Goal: Book appointment/travel/reservation

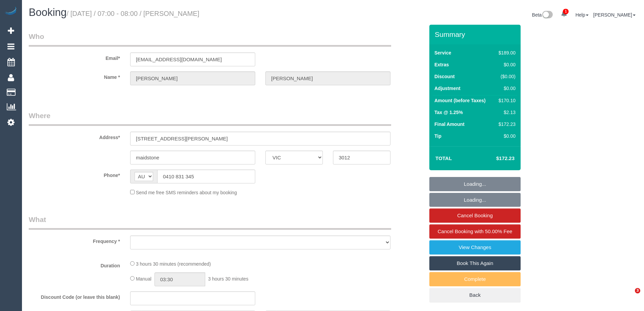
select select "VIC"
select select "object:577"
select select "string:stripe-pm_1RSpXL2GScqysDRVTa2YIWSy"
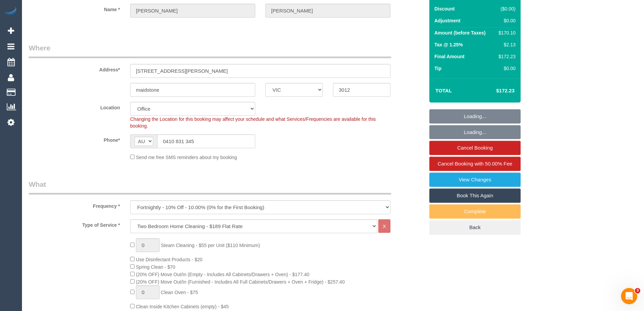
select select "object:680"
select select "number:29"
select select "number:14"
select select "number:18"
select select "number:24"
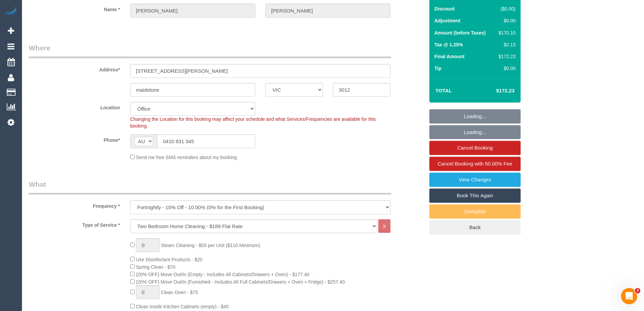
select select "number:35"
select select "number:11"
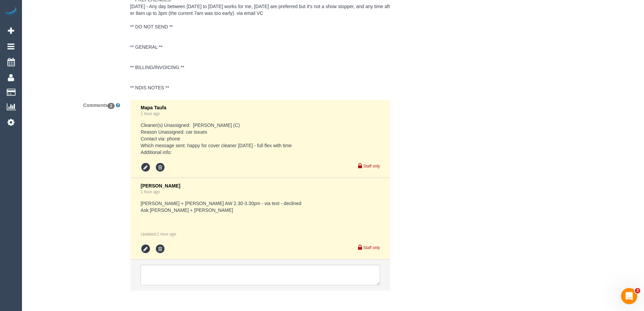
scroll to position [1308, 0]
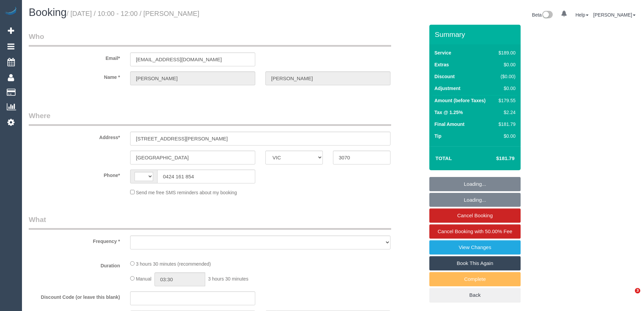
select select "VIC"
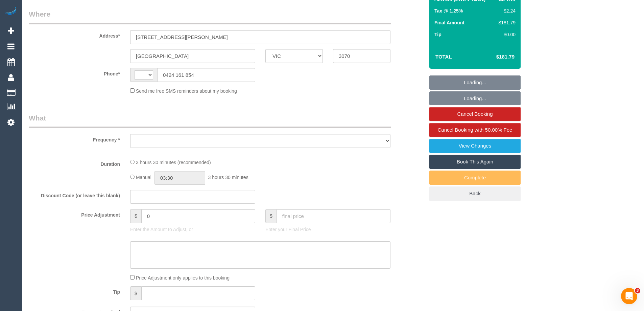
select select "string:stripe-pm_1RJnEE2GScqysDRVdqxWnpul"
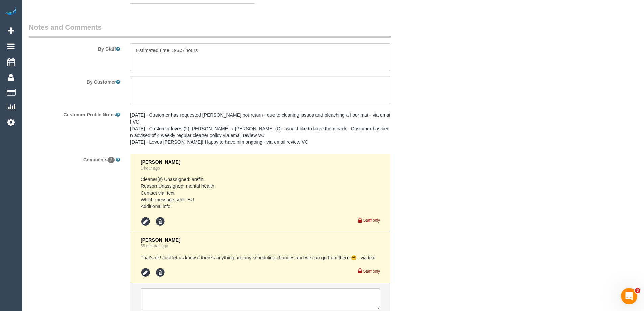
select select "string:AU"
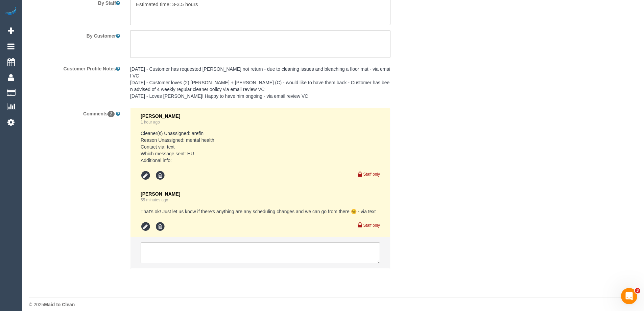
scroll to position [907, 0]
select select "object:677"
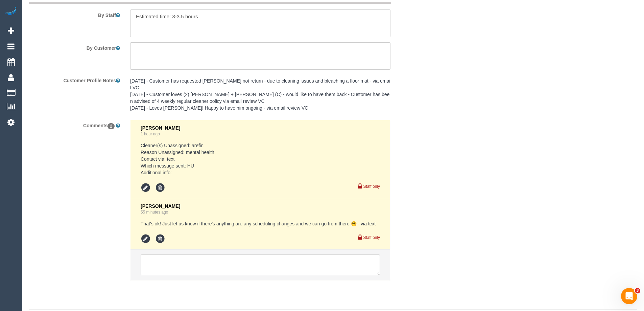
scroll to position [1190, 0]
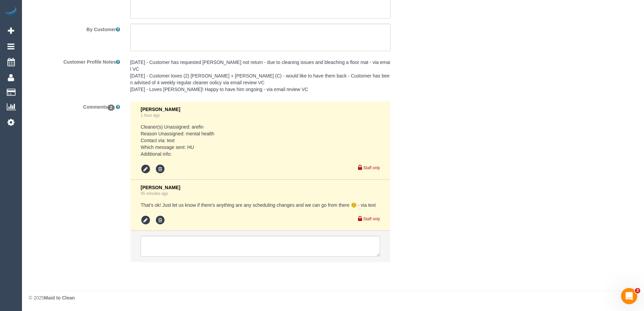
select select "number:29"
select select "number:14"
select select "number:19"
select select "number:22"
select select "number:12"
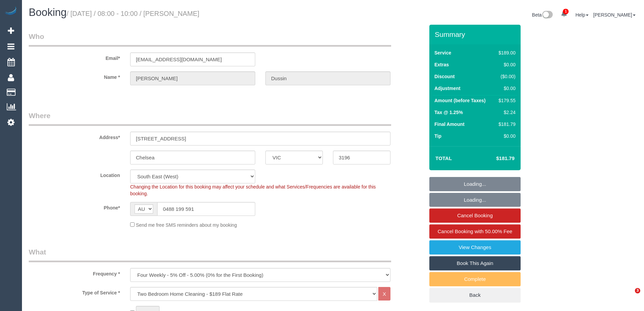
select select "VIC"
select select "string:stripe-pm_1RkvUj2GScqysDRVM3jIRHrV"
select select "number:27"
select select "number:16"
select select "number:19"
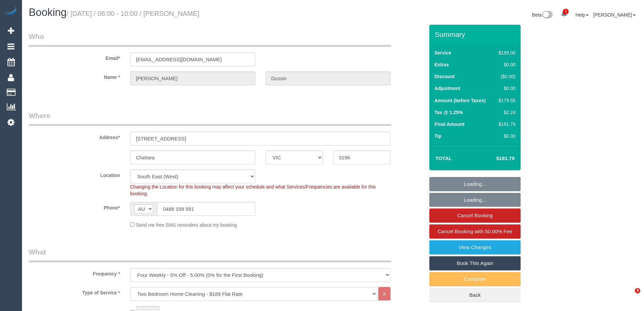
select select "number:22"
select select "number:33"
select select "number:13"
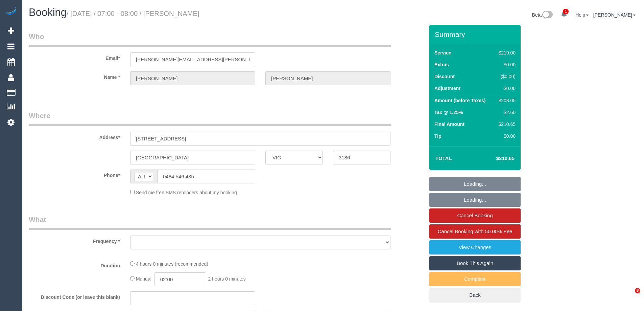
select select "VIC"
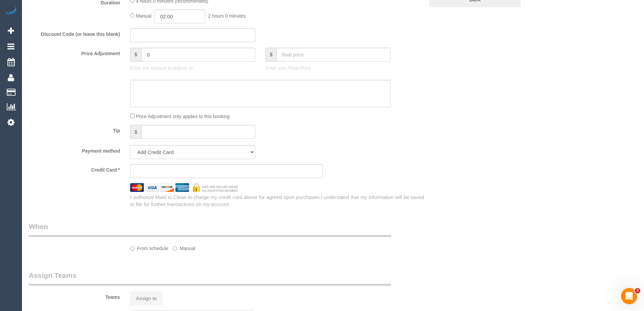
select select "object:695"
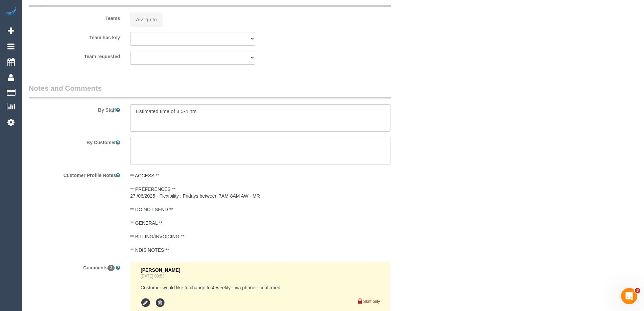
select select "string:stripe-pm_1RbtJm2GScqysDRVi6Xivo8Y"
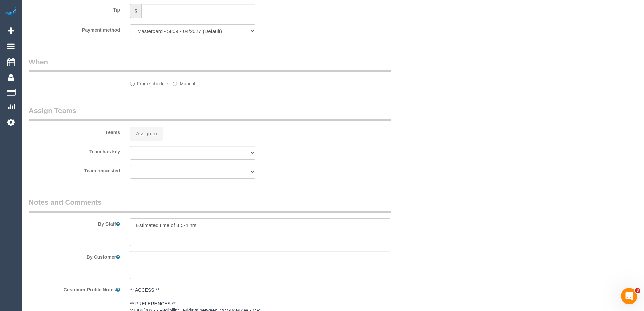
select select "number:28"
select select "number:14"
select select "number:18"
select select "number:36"
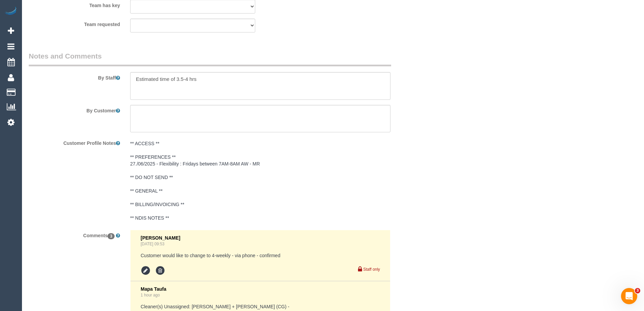
scroll to position [1284, 0]
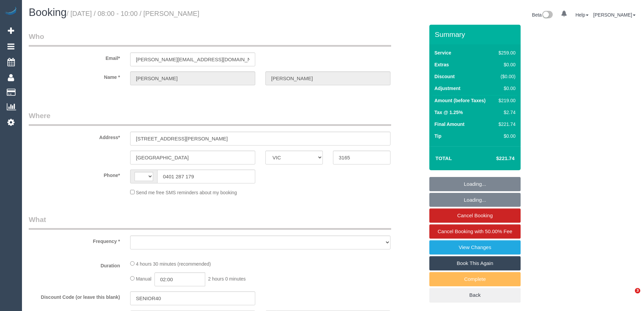
select select "VIC"
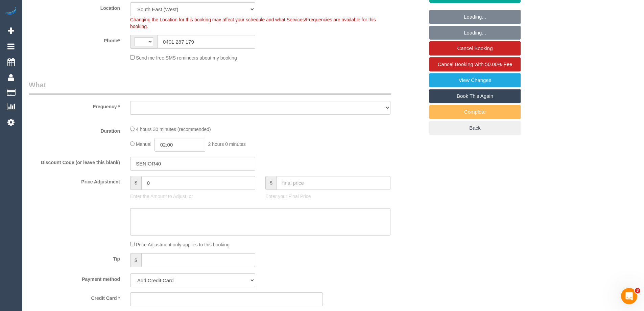
select select "string:AU"
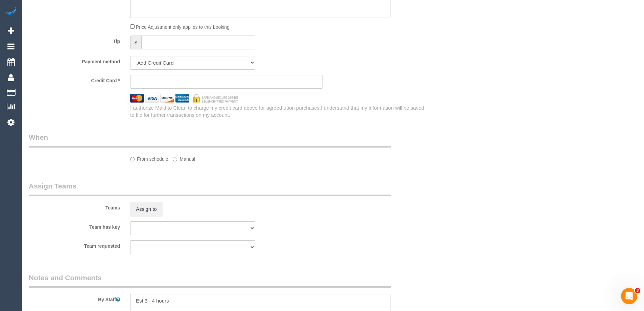
select select "object:1059"
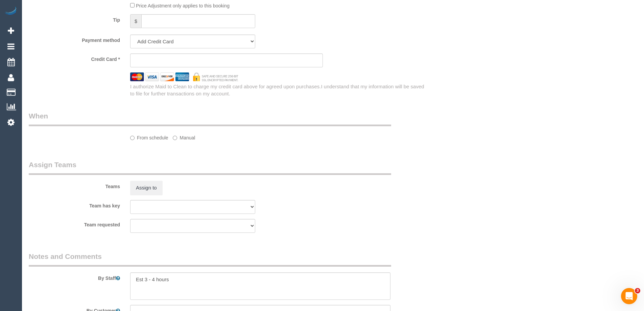
select select "string:stripe-pm_1RsZka2GScqysDRVtKXDRzCH"
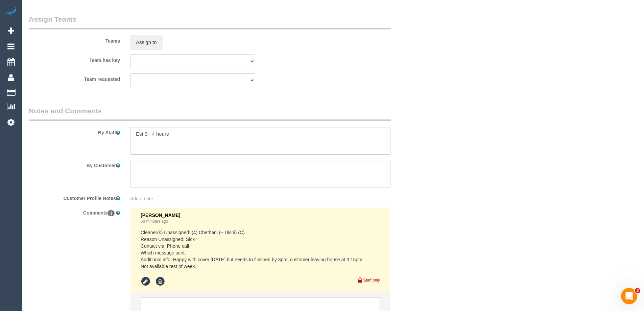
select select "number:27"
select select "number:14"
select select "number:18"
select select "number:25"
select select "number:26"
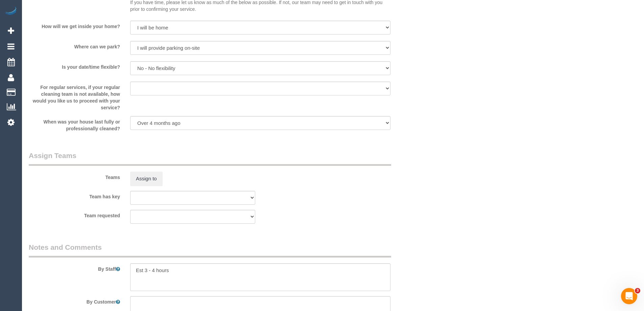
scroll to position [1048, 0]
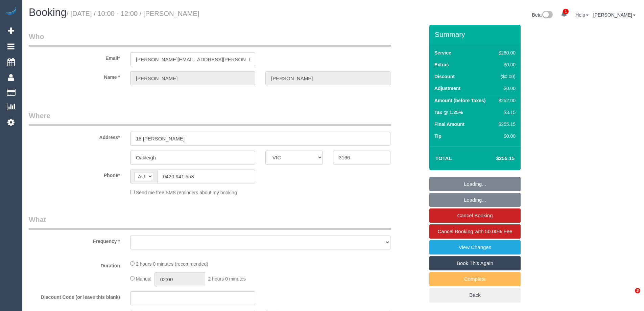
select select "VIC"
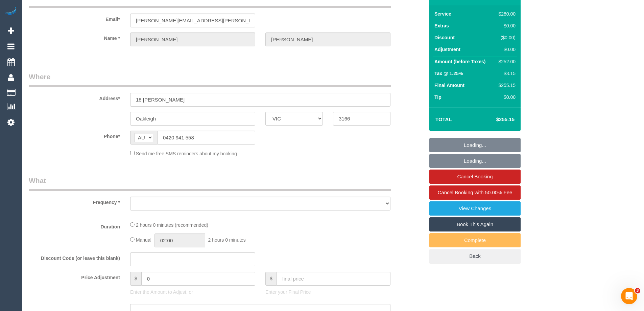
select select "object:535"
select select "string:stripe-pm_1R0fsu2GScqysDRV1fWs8soR"
select select "2"
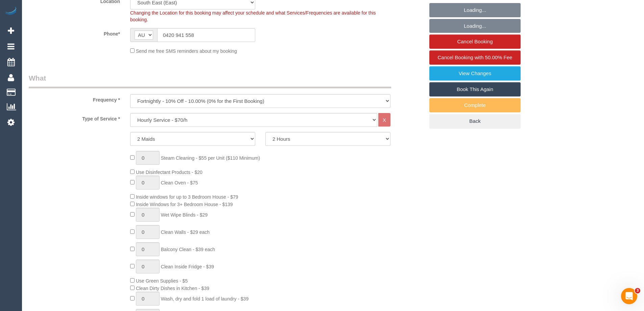
select select "object:891"
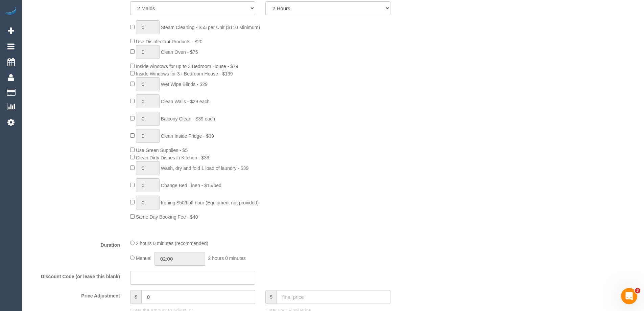
select select "number:27"
select select "number:14"
select select "number:19"
select select "number:25"
select select "number:34"
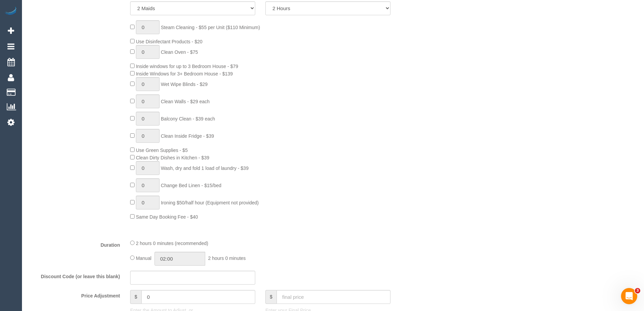
select select "number:11"
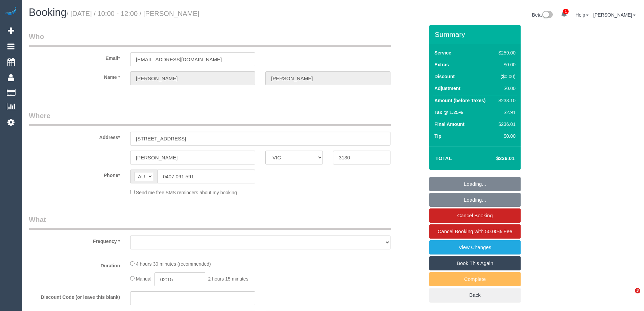
select select "VIC"
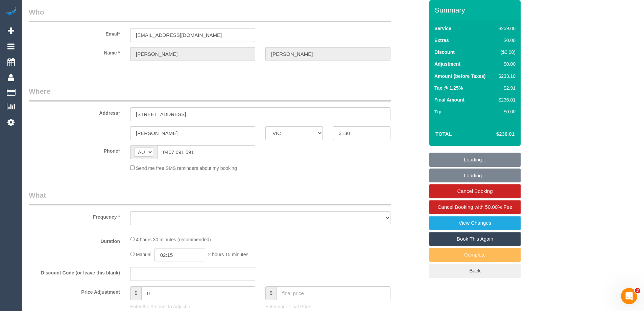
select select "string:stripe-pm_1PSWuD2GScqysDRVGPwivu66"
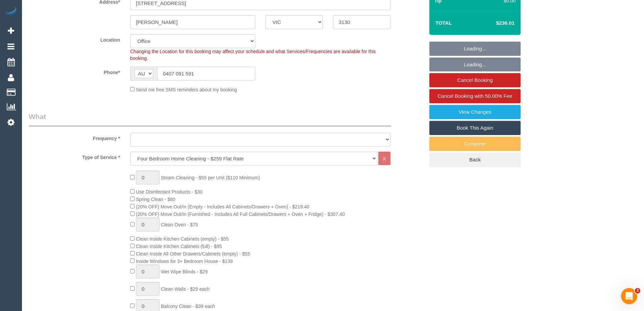
select select "object:654"
select select "number:27"
select select "number:14"
select select "number:18"
select select "number:24"
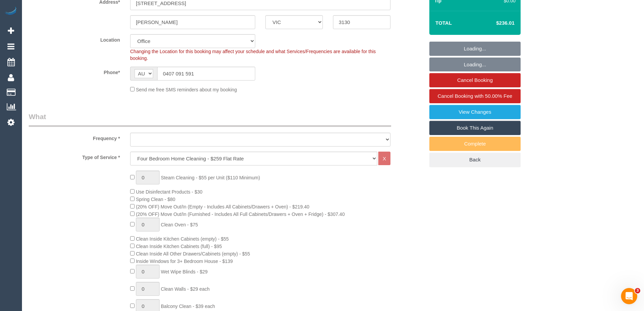
select select "number:35"
select select "number:26"
select select "object:2068"
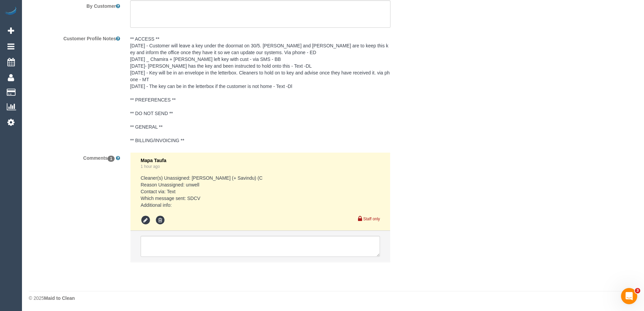
scroll to position [1220, 0]
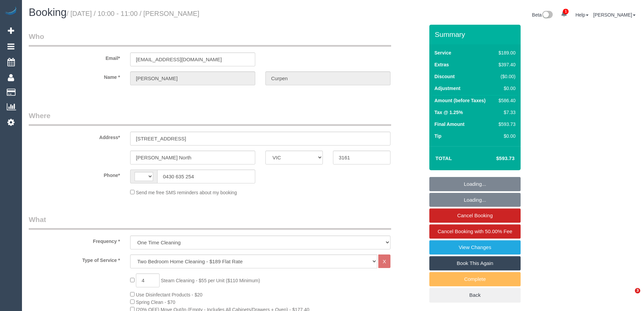
select select "VIC"
select select "number:28"
select select "number:14"
select select "number:19"
select select "number:24"
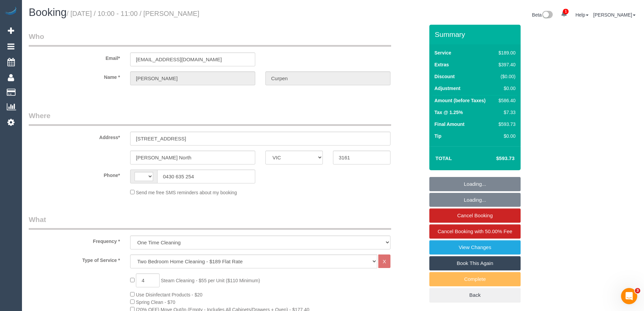
select select "string:AU"
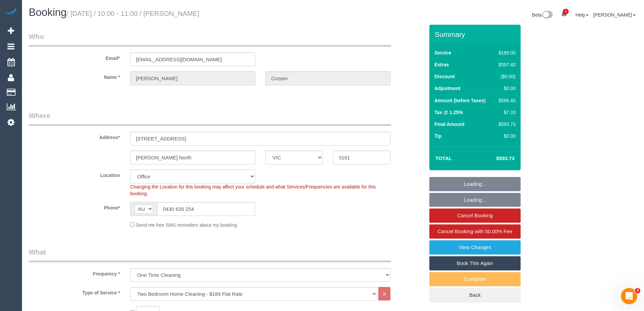
select select "string:stripe-pm_1Rti7K2GScqysDRVlYFs2CVN"
select select "object:2113"
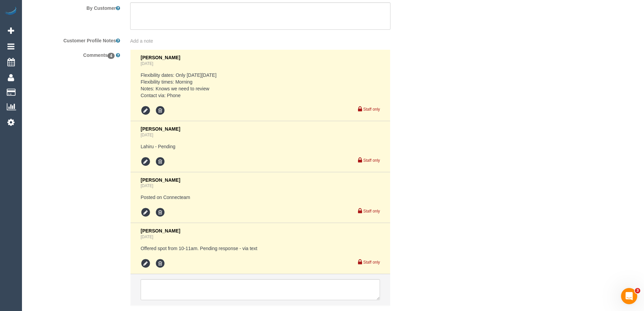
scroll to position [1250, 0]
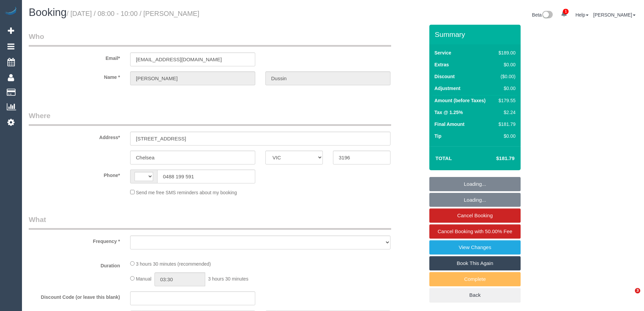
select select "VIC"
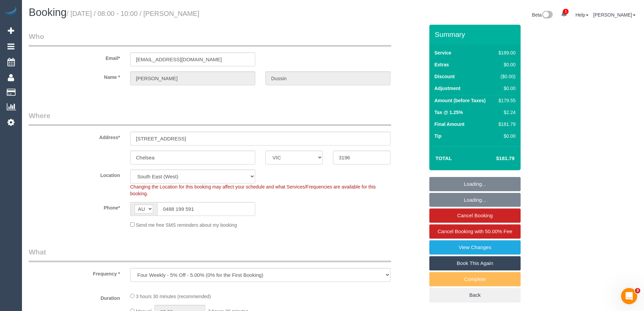
select select "string:AU"
select select "object:1054"
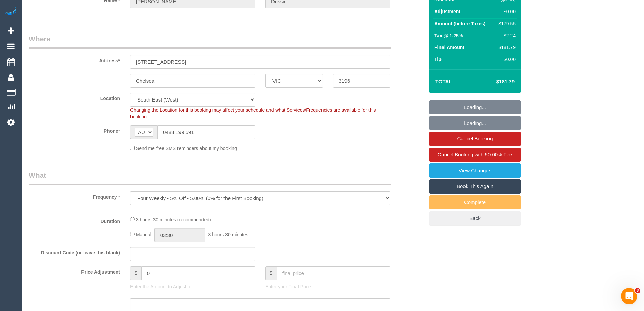
select select "string:stripe-pm_1RkvUj2GScqysDRVM3jIRHrV"
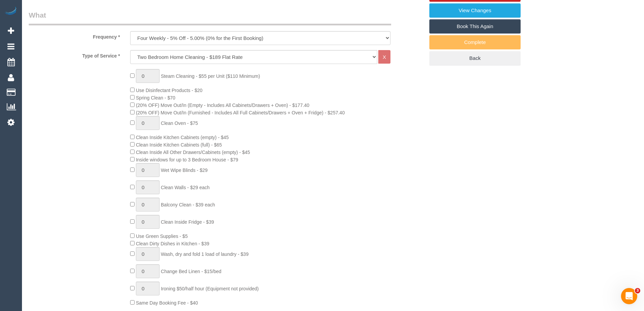
select select "object:1318"
select select "number:27"
select select "number:16"
select select "number:19"
select select "number:22"
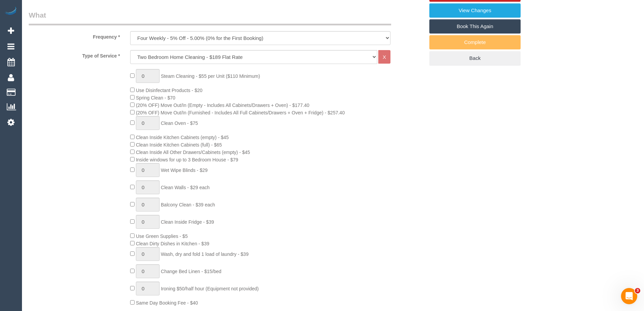
select select "number:33"
select select "number:13"
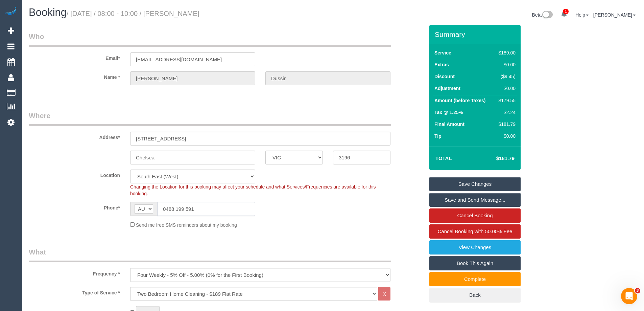
drag, startPoint x: 208, startPoint y: 211, endPoint x: 69, endPoint y: 205, distance: 139.2
click at [69, 205] on div "Phone* AF AL DZ AD AO AI AQ AG AR AM AW AU AT AZ BS BH BD BB BY BE BZ BJ BM BT …" at bounding box center [227, 209] width 406 height 14
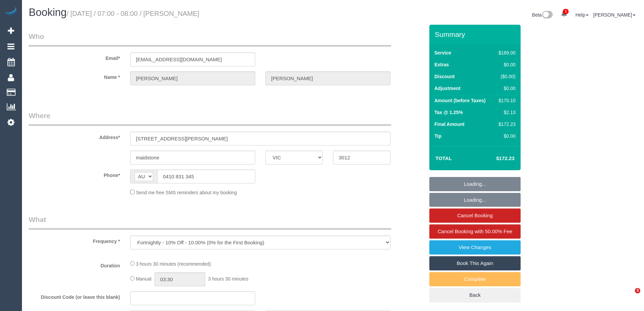
select select "VIC"
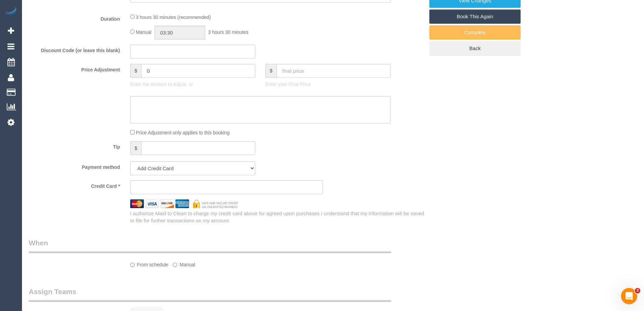
scroll to position [338, 0]
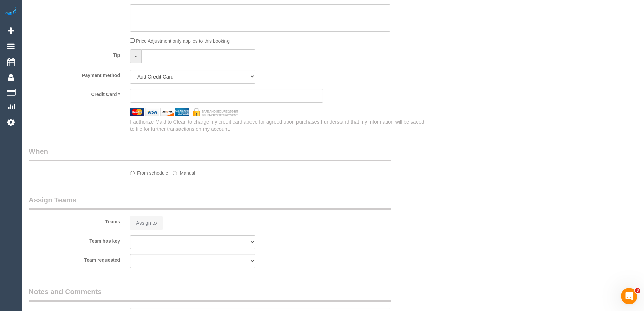
select select "string:stripe-pm_1RSpXL2GScqysDRVTa2YIWSy"
select select "number:29"
select select "number:14"
select select "number:18"
select select "number:24"
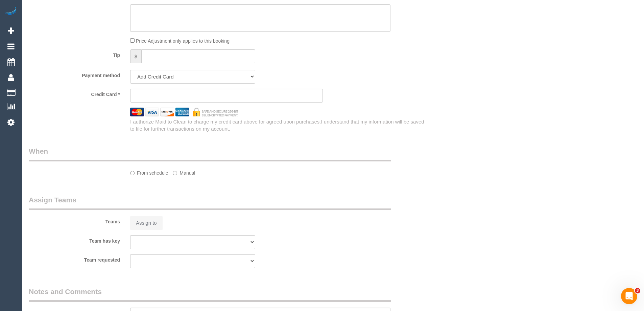
select select "number:35"
select select "number:11"
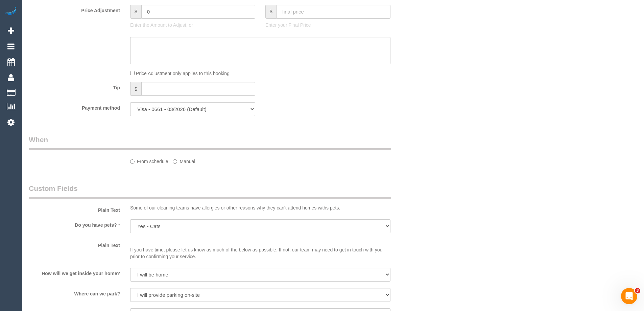
select select "object:730"
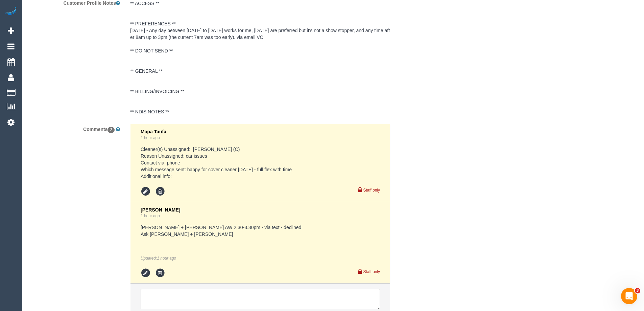
scroll to position [1308, 0]
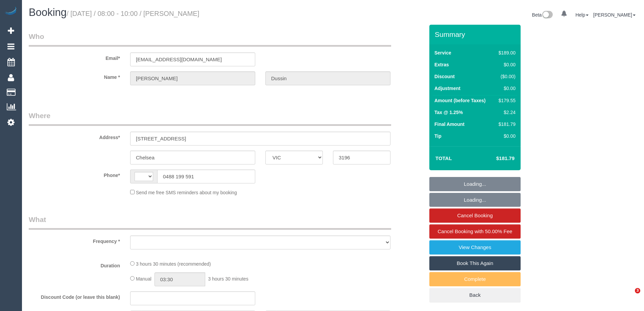
select select "VIC"
select select "string:AU"
select select "object:556"
select select "string:stripe-pm_1RkvUj2GScqysDRVM3jIRHrV"
select select "number:27"
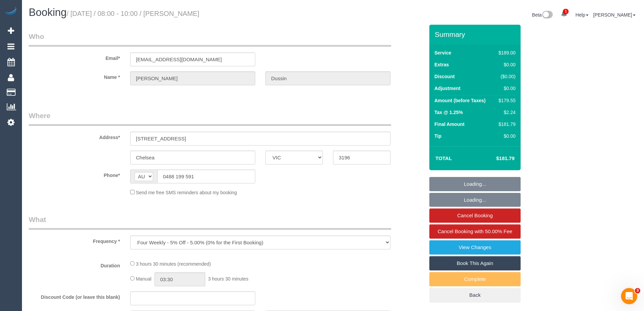
select select "number:16"
select select "number:19"
select select "number:22"
select select "number:33"
select select "number:13"
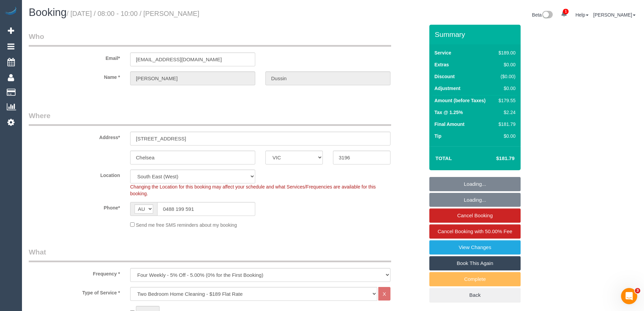
select select "object:1305"
drag, startPoint x: 205, startPoint y: 209, endPoint x: 99, endPoint y: 207, distance: 105.9
click at [86, 208] on div "Phone* AF AL DZ AD AO AI AQ AG AR AM AW AU AT AZ BS BH BD BB BY BE BZ BJ BM BT …" at bounding box center [227, 209] width 406 height 14
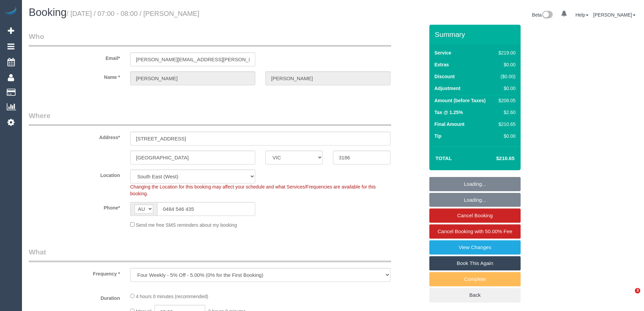
select select "VIC"
select select "object:745"
select select "string:stripe-pm_1RbtJm2GScqysDRVi6Xivo8Y"
select select "number:28"
select select "number:14"
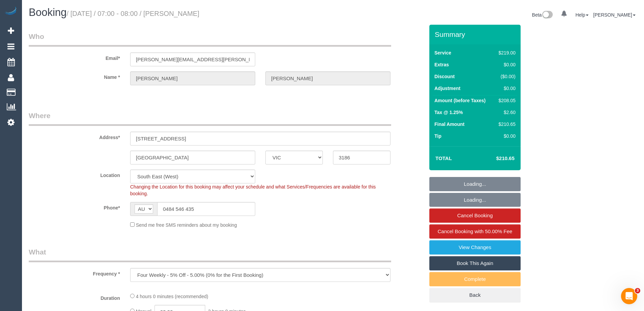
select select "number:18"
select select "number:36"
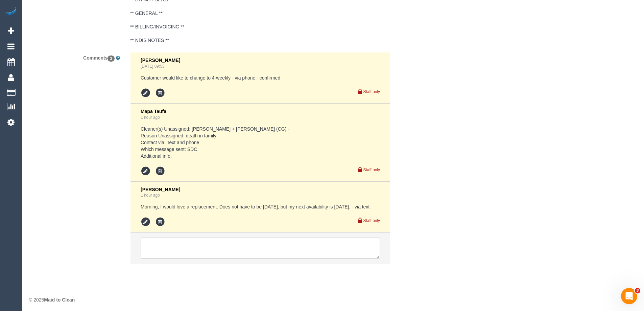
scroll to position [1295, 0]
